Goal: Use online tool/utility

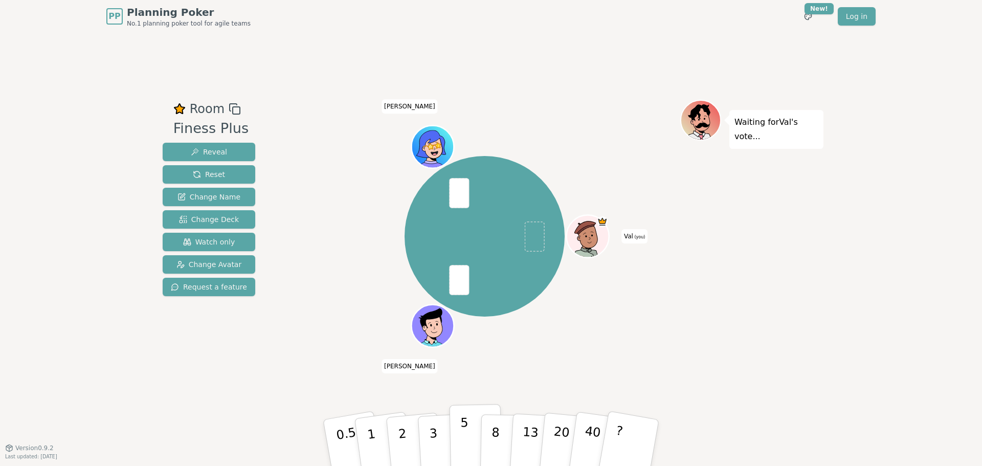
click at [460, 451] on button "5" at bounding box center [476, 443] width 53 height 78
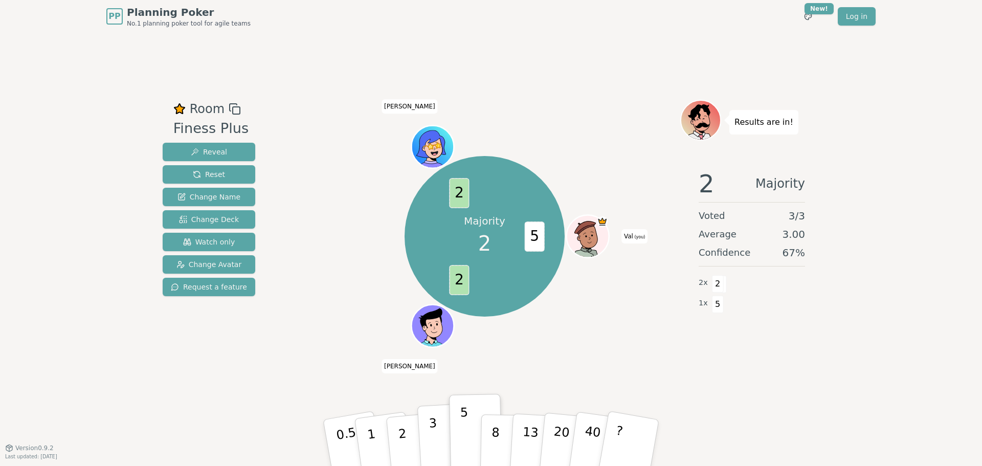
click at [432, 433] on p "3" at bounding box center [434, 444] width 11 height 56
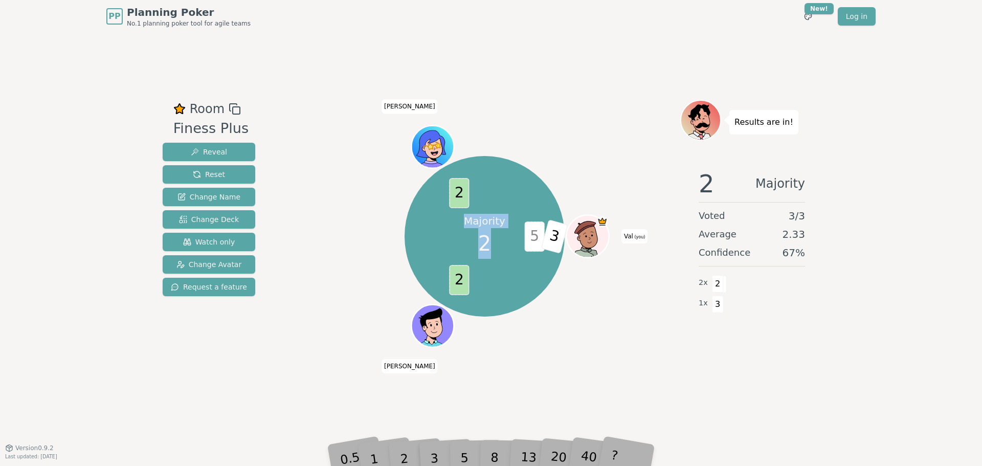
drag, startPoint x: 469, startPoint y: 219, endPoint x: 497, endPoint y: 255, distance: 46.0
click at [497, 255] on div "Majority 2" at bounding box center [484, 236] width 77 height 77
click at [497, 247] on div "Majority 2" at bounding box center [484, 236] width 77 height 77
drag, startPoint x: 490, startPoint y: 250, endPoint x: 459, endPoint y: 225, distance: 39.6
click at [459, 225] on div "Majority 2" at bounding box center [484, 236] width 77 height 77
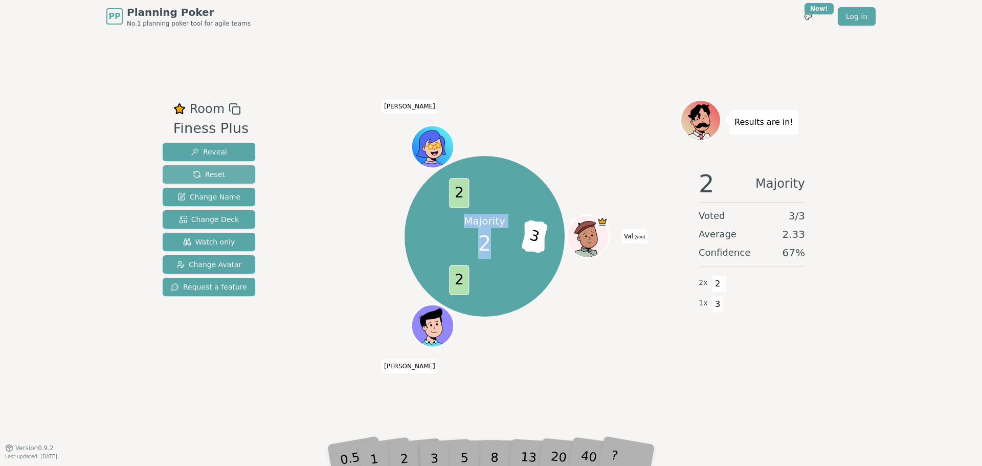
click at [198, 174] on span "Reset" at bounding box center [209, 174] width 32 height 10
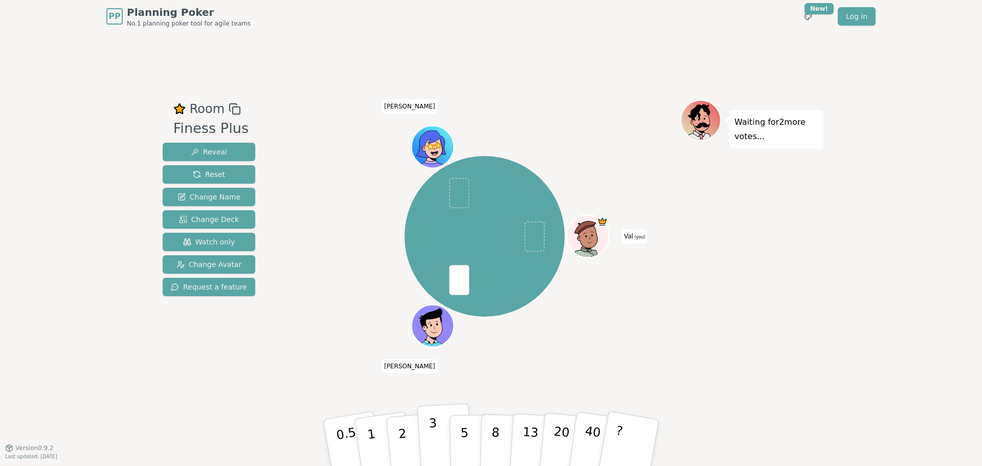
click at [434, 441] on p "3" at bounding box center [434, 444] width 11 height 56
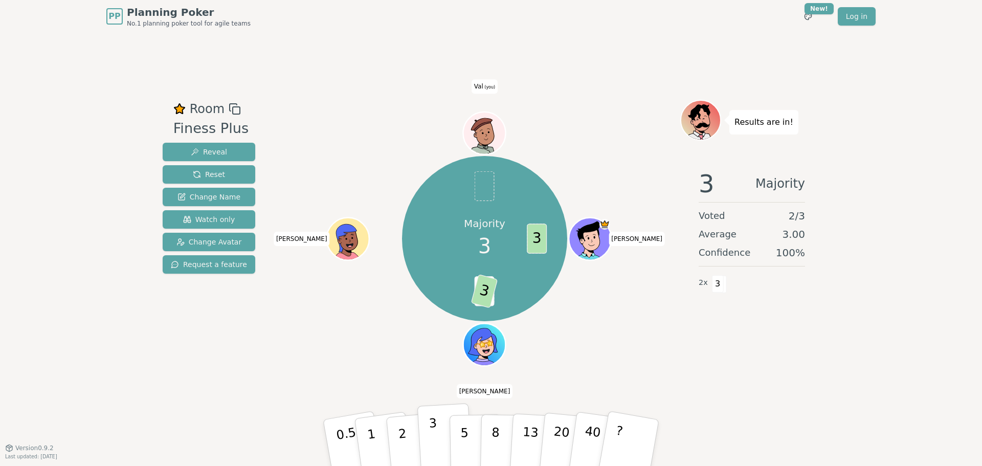
click at [435, 447] on p "3" at bounding box center [434, 444] width 11 height 56
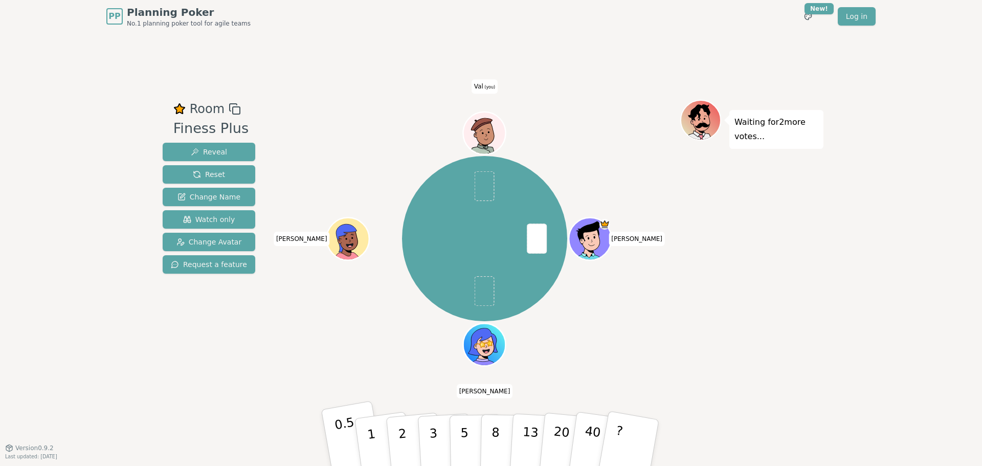
click at [335, 433] on button "0.5" at bounding box center [353, 443] width 64 height 84
click at [375, 433] on button "1" at bounding box center [383, 443] width 61 height 83
